Goal: Task Accomplishment & Management: Manage account settings

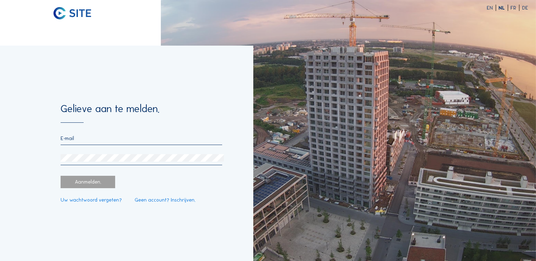
click at [108, 143] on div at bounding box center [141, 140] width 161 height 10
click at [64, 138] on input "email" at bounding box center [141, 138] width 161 height 6
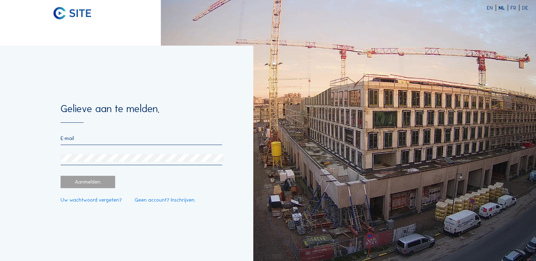
type input "[EMAIL_ADDRESS][DOMAIN_NAME]"
click at [108, 203] on link "Uw wachtwoord vergeten?" at bounding box center [91, 200] width 61 height 5
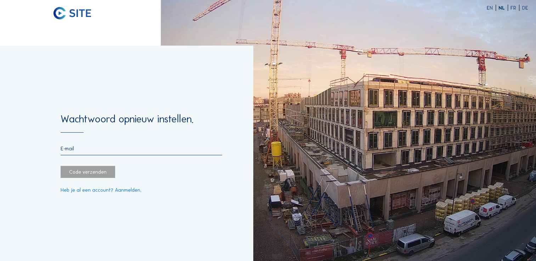
click at [89, 143] on form "Wachtwoord opnieuw instellen. Code verzenden Heb je al een account? Aanmelden." at bounding box center [141, 153] width 161 height 78
click at [82, 150] on input "email" at bounding box center [141, 149] width 161 height 6
type input "[EMAIL_ADDRESS][DOMAIN_NAME]"
click at [98, 176] on div "Code verzenden" at bounding box center [88, 172] width 55 height 12
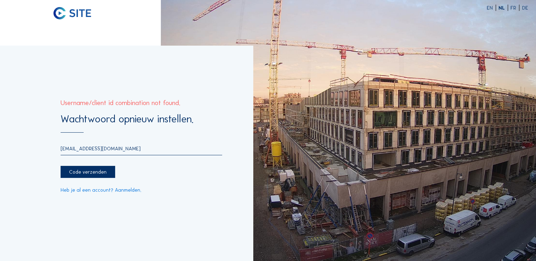
click at [127, 148] on input "[EMAIL_ADDRESS][DOMAIN_NAME]" at bounding box center [141, 149] width 161 height 6
click at [123, 192] on link "Heb je al een account? Aanmelden." at bounding box center [101, 190] width 81 height 5
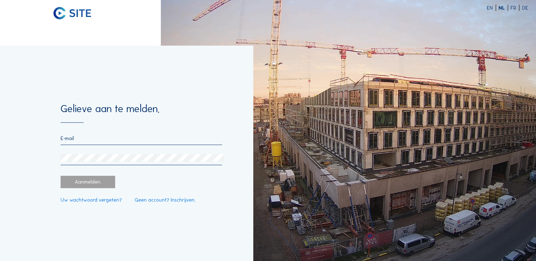
click at [113, 140] on input "email" at bounding box center [141, 138] width 161 height 6
